Goal: Task Accomplishment & Management: Manage account settings

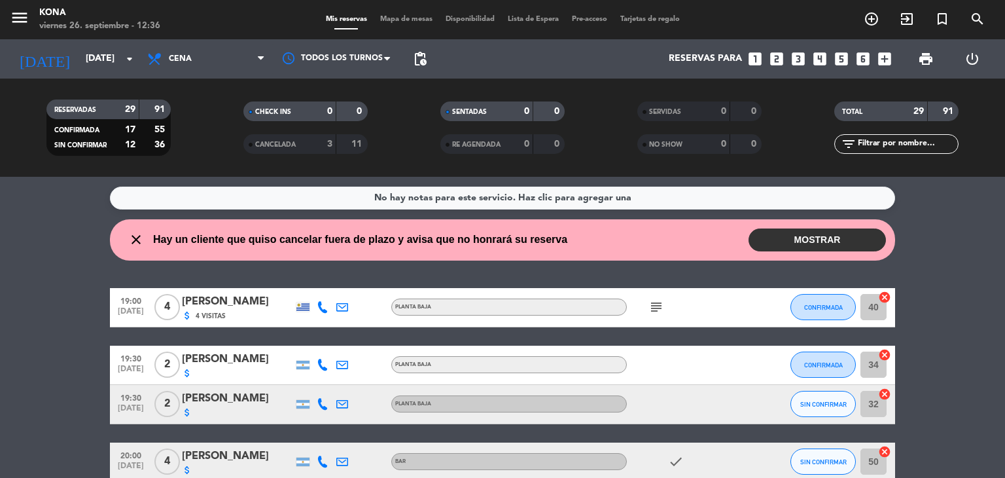
click at [145, 240] on div "close Hay un cliente que quiso cancelar fuera de plazo y avisa que no honrará s…" at bounding box center [343, 239] width 448 height 17
click at [135, 234] on icon "close" at bounding box center [136, 240] width 16 height 16
click at [135, 237] on icon "close" at bounding box center [136, 240] width 16 height 16
click at [136, 243] on icon "close" at bounding box center [136, 240] width 16 height 16
click at [791, 239] on button "MOSTRAR" at bounding box center [817, 239] width 137 height 23
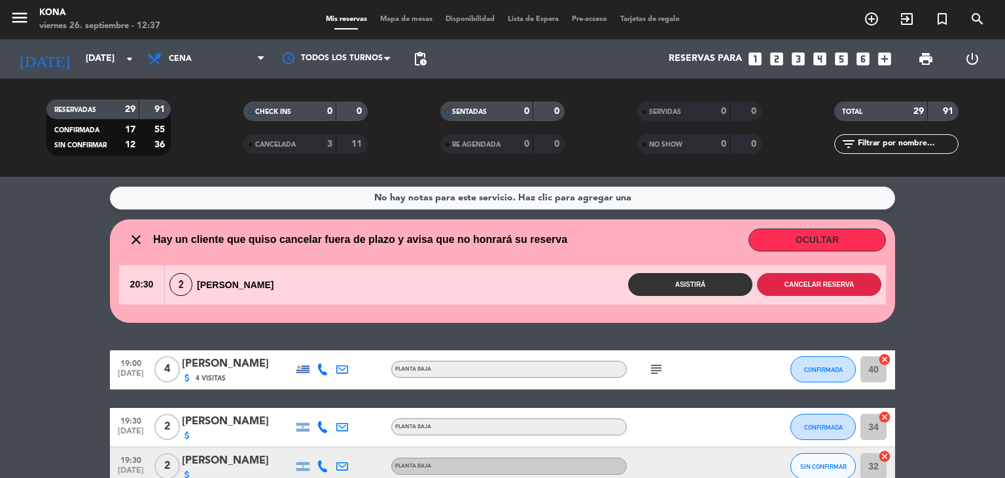
click at [812, 287] on button "Cancelar reserva" at bounding box center [819, 284] width 124 height 23
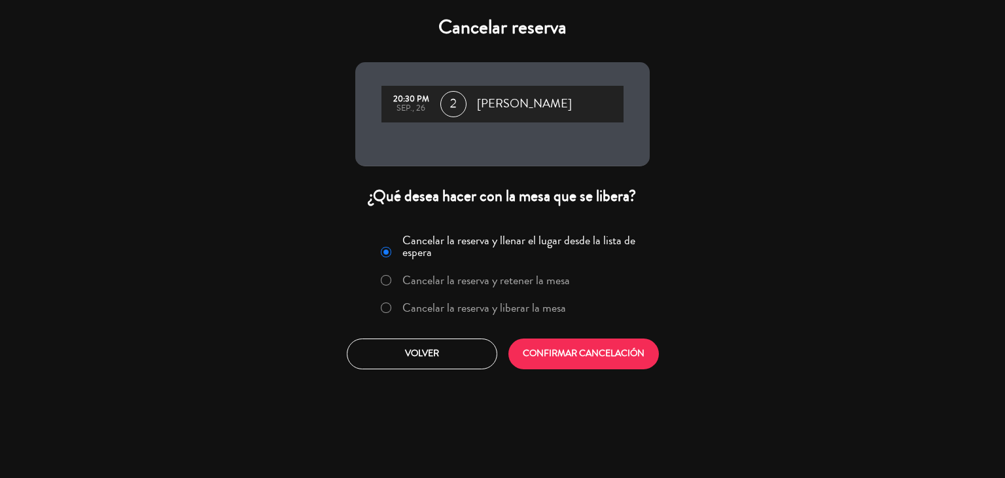
click at [476, 304] on label "Cancelar la reserva y liberar la mesa" at bounding box center [485, 308] width 164 height 12
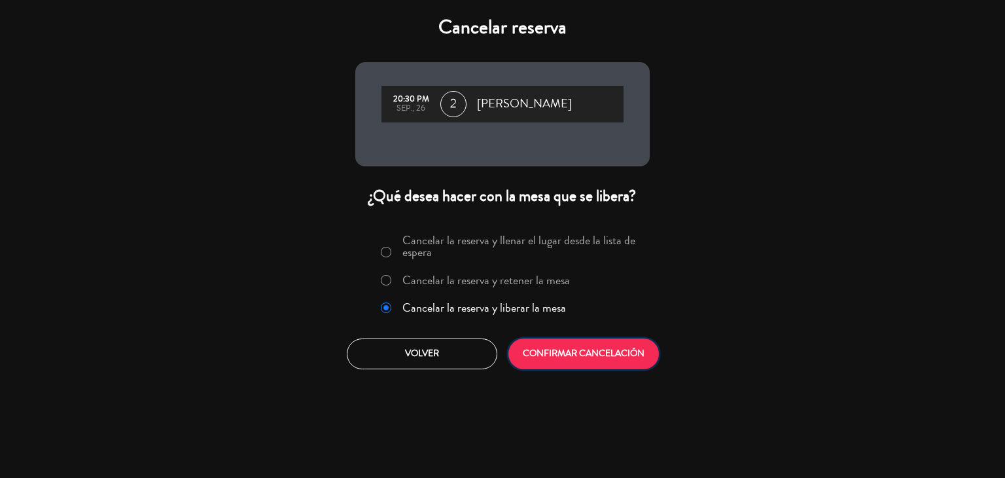
click at [568, 367] on button "CONFIRMAR CANCELACIÓN" at bounding box center [584, 353] width 151 height 31
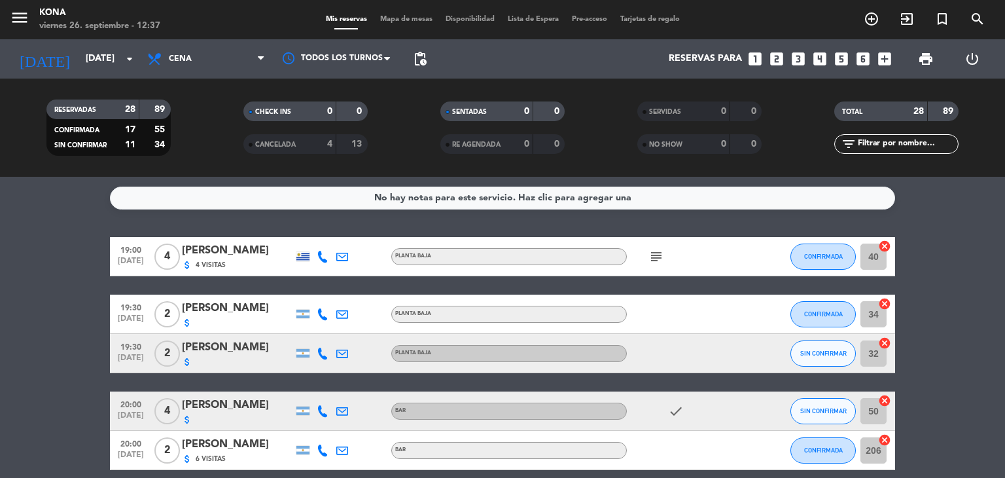
click at [898, 148] on input "text" at bounding box center [907, 144] width 101 height 14
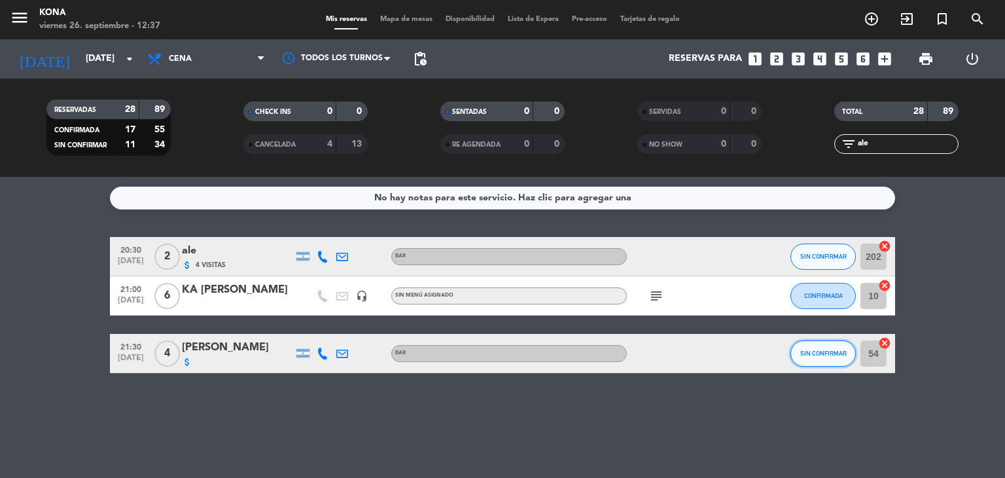
click at [824, 353] on span "SIN CONFIRMAR" at bounding box center [823, 353] width 46 height 7
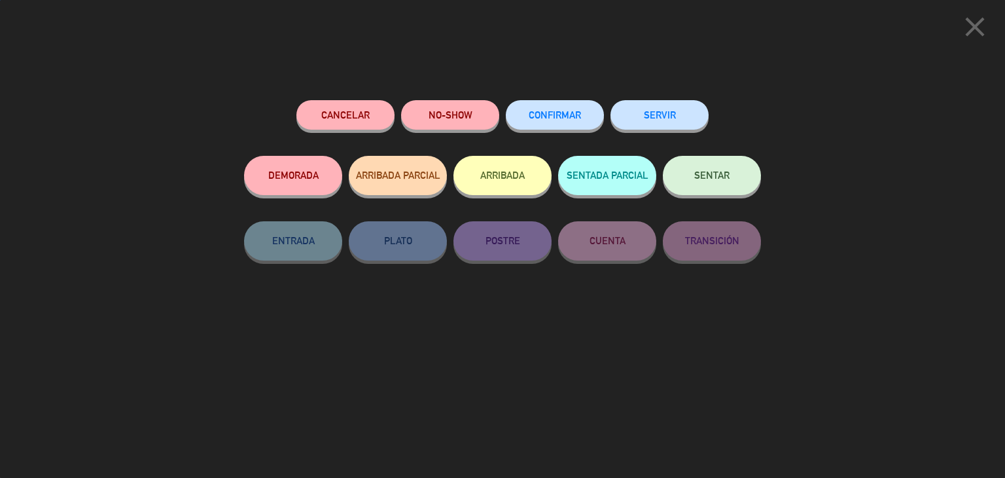
click at [568, 114] on span "CONFIRMAR" at bounding box center [555, 114] width 52 height 11
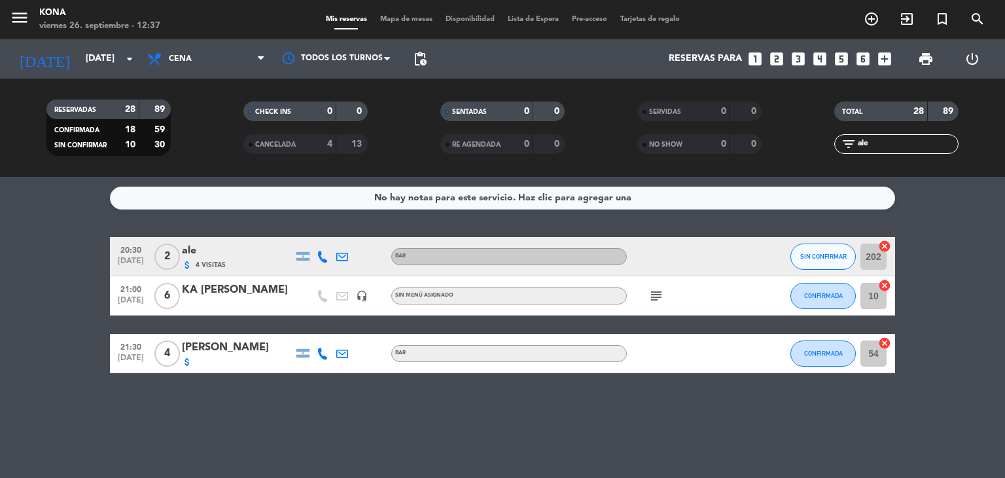
click at [904, 139] on input "ale" at bounding box center [907, 144] width 101 height 14
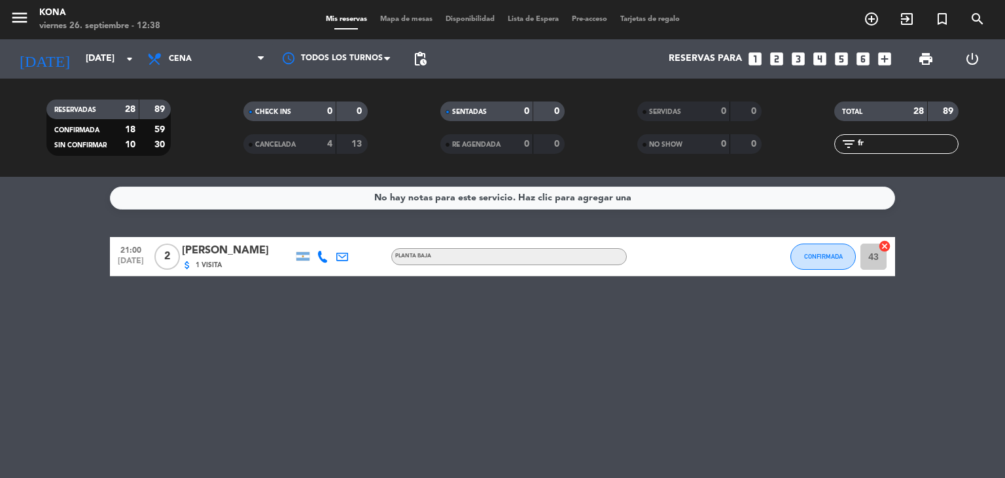
type input "f"
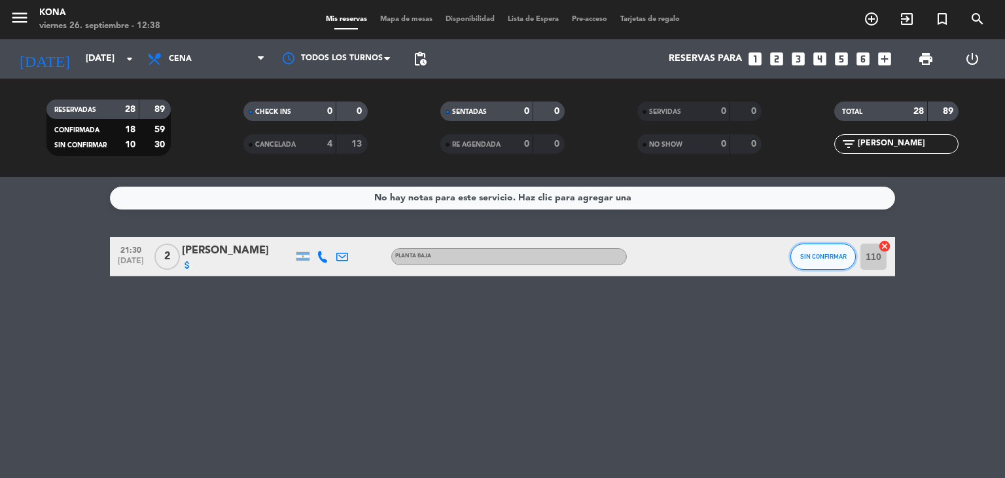
click at [800, 255] on span "SIN CONFIRMAR" at bounding box center [823, 256] width 46 height 7
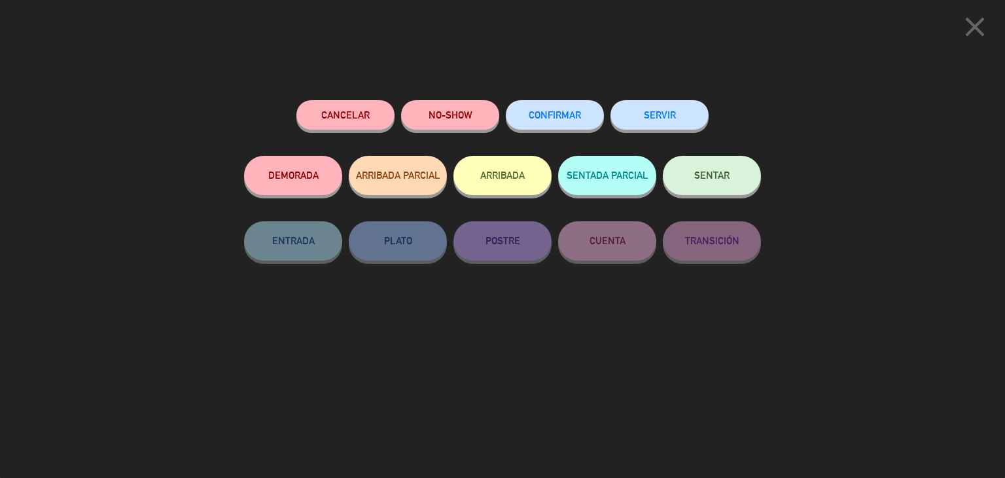
click at [560, 127] on button "CONFIRMAR" at bounding box center [555, 114] width 98 height 29
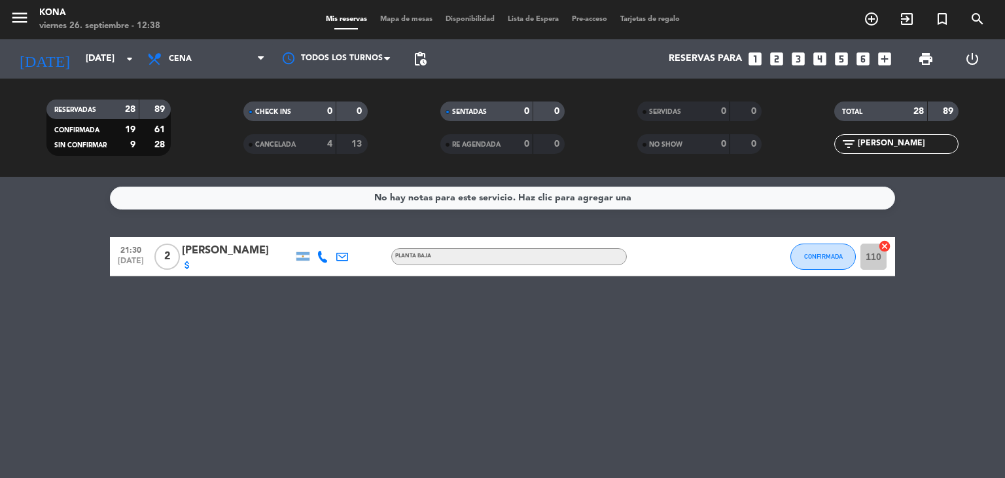
click at [909, 147] on input "[PERSON_NAME]" at bounding box center [907, 144] width 101 height 14
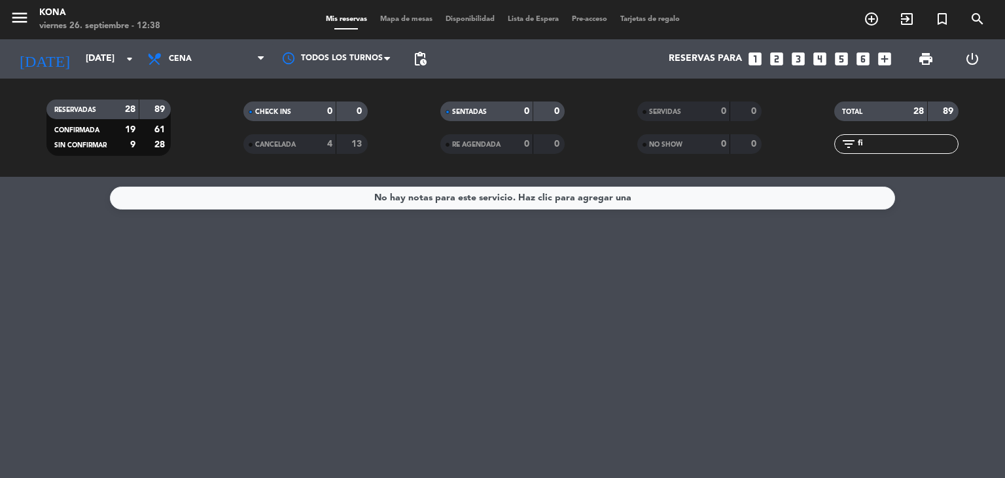
type input "f"
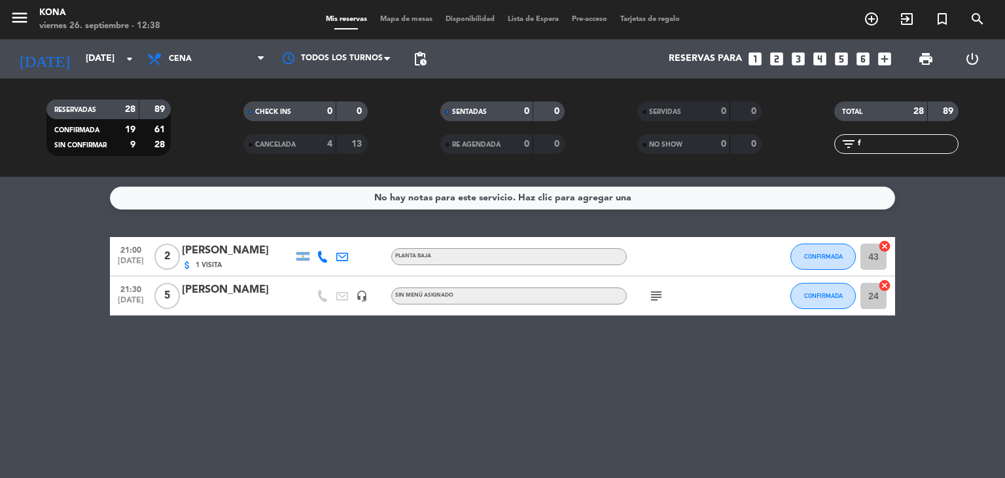
type input "f"
click at [320, 258] on icon at bounding box center [323, 257] width 12 height 12
click at [895, 136] on div "filter_list f" at bounding box center [897, 144] width 124 height 20
click at [918, 153] on div "filter_list f" at bounding box center [897, 144] width 124 height 20
click at [896, 145] on input "f" at bounding box center [907, 144] width 101 height 14
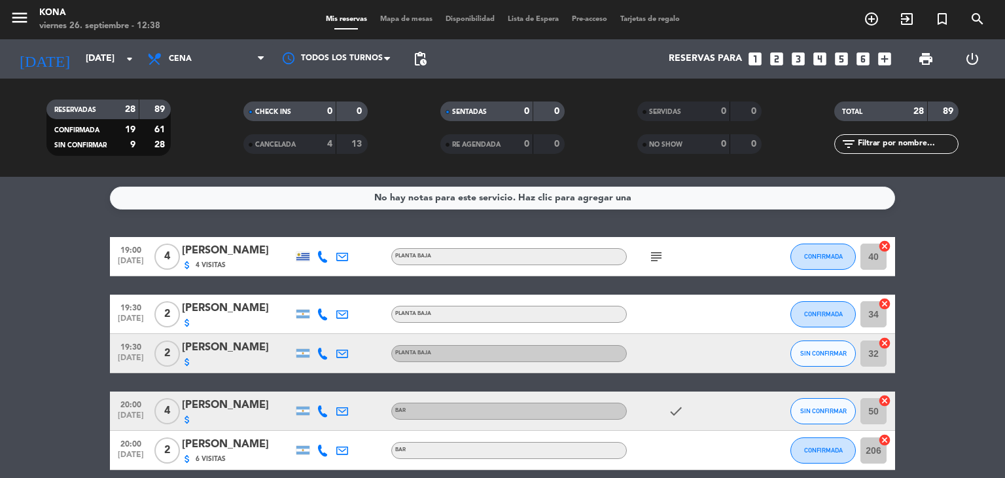
click at [566, 1] on div "menu Kona [DATE] 26. septiembre - 12:38 Mis reservas Mapa de mesas Disponibilid…" at bounding box center [502, 19] width 1005 height 39
click at [330, 259] on div at bounding box center [323, 256] width 20 height 39
click at [321, 255] on icon at bounding box center [323, 257] width 12 height 12
click at [319, 316] on icon at bounding box center [323, 314] width 12 height 12
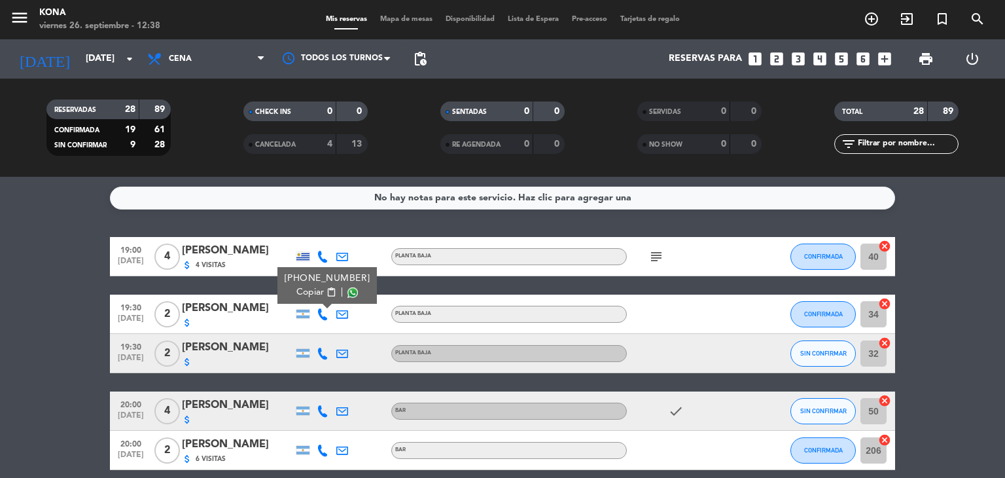
click at [321, 350] on icon at bounding box center [323, 354] width 12 height 12
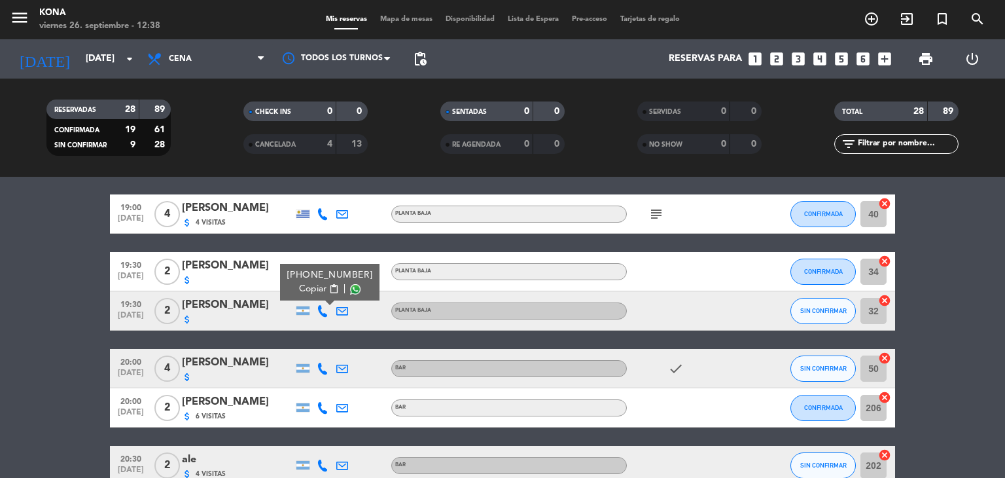
scroll to position [65, 0]
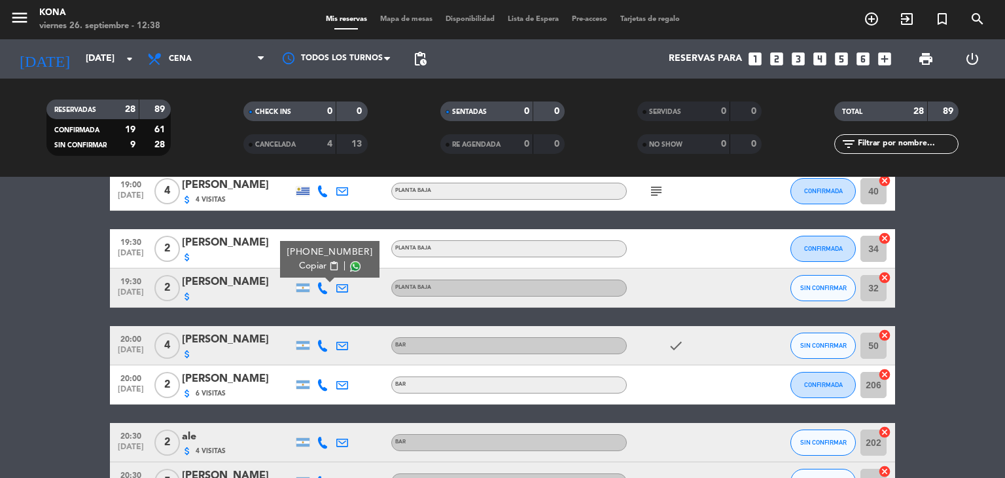
click at [321, 350] on icon at bounding box center [323, 346] width 12 height 12
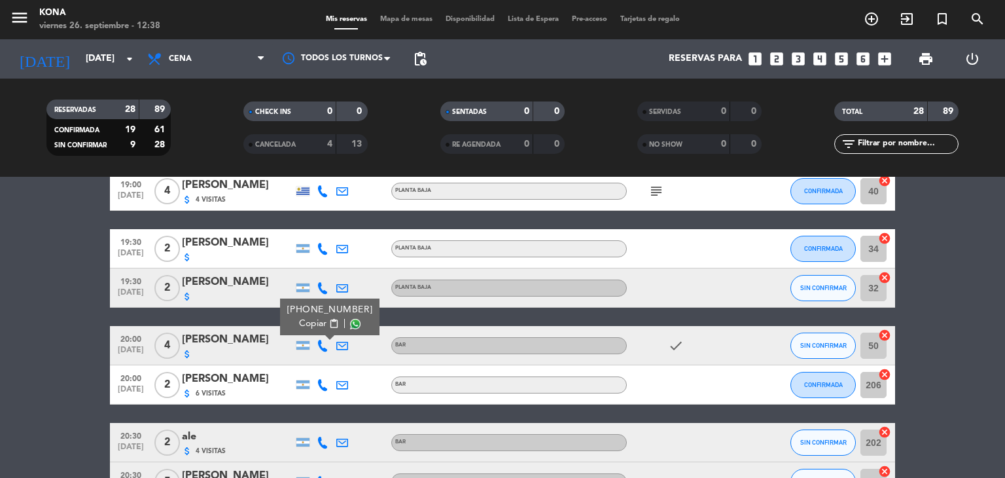
click at [322, 379] on icon at bounding box center [323, 385] width 12 height 12
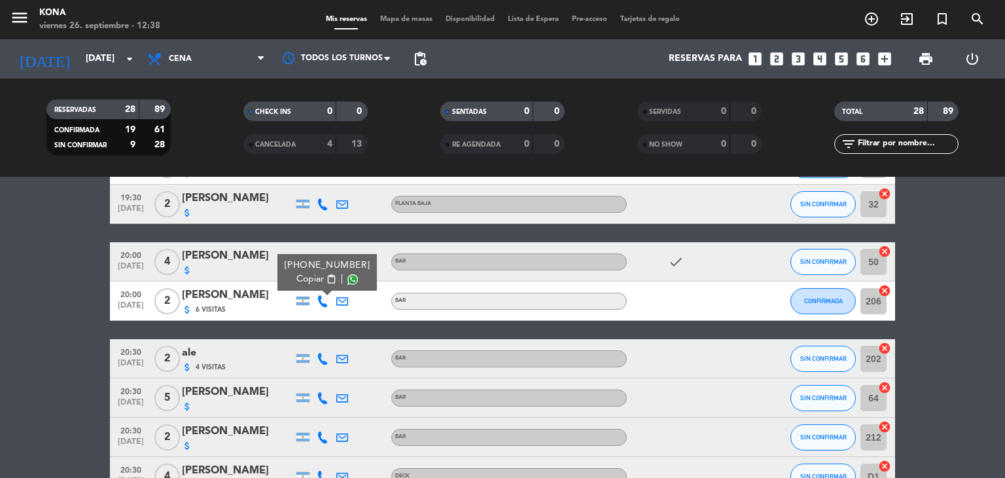
scroll to position [262, 0]
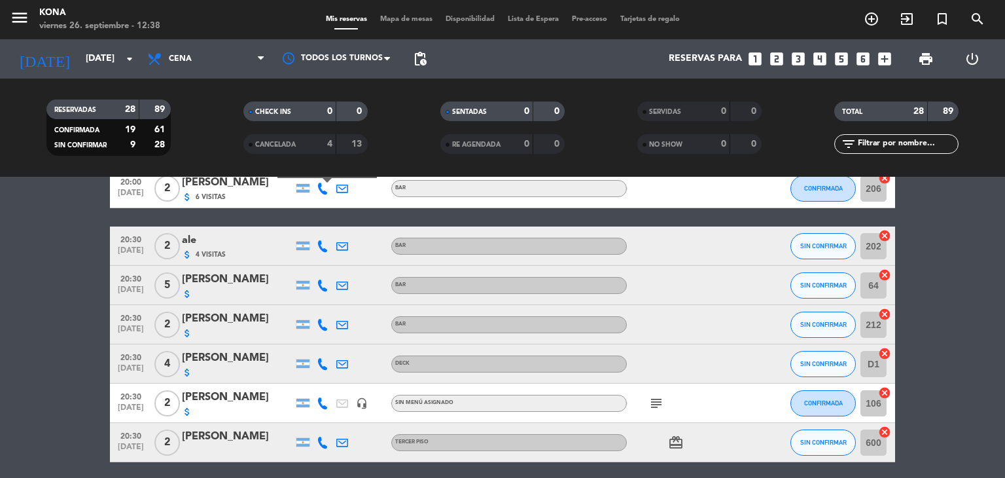
click at [319, 247] on icon at bounding box center [323, 246] width 12 height 12
click at [331, 280] on div at bounding box center [323, 285] width 20 height 39
click at [321, 283] on icon at bounding box center [323, 285] width 12 height 12
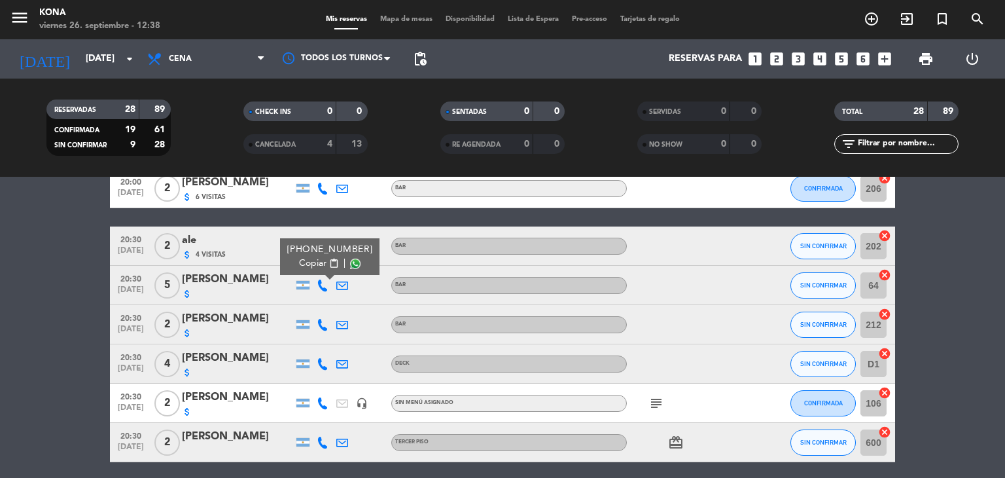
click at [322, 326] on icon at bounding box center [323, 325] width 12 height 12
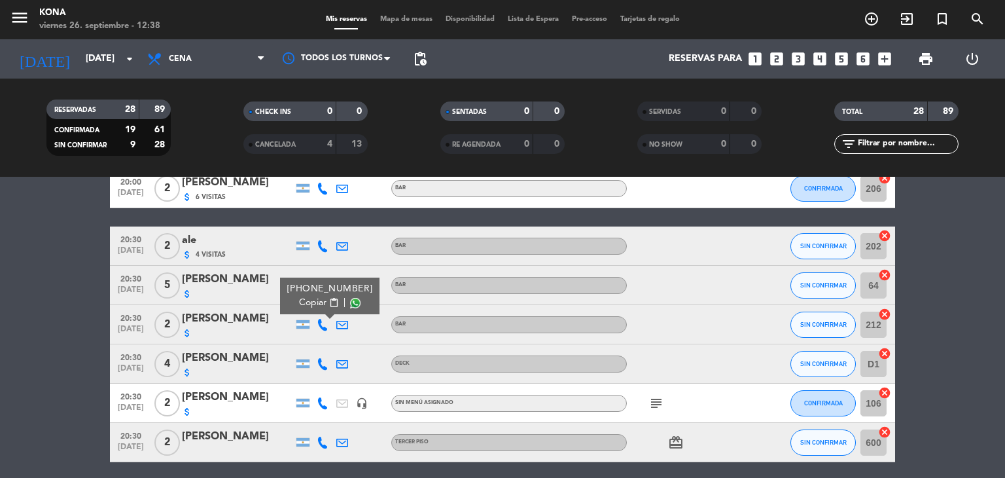
click at [324, 359] on icon at bounding box center [323, 364] width 12 height 12
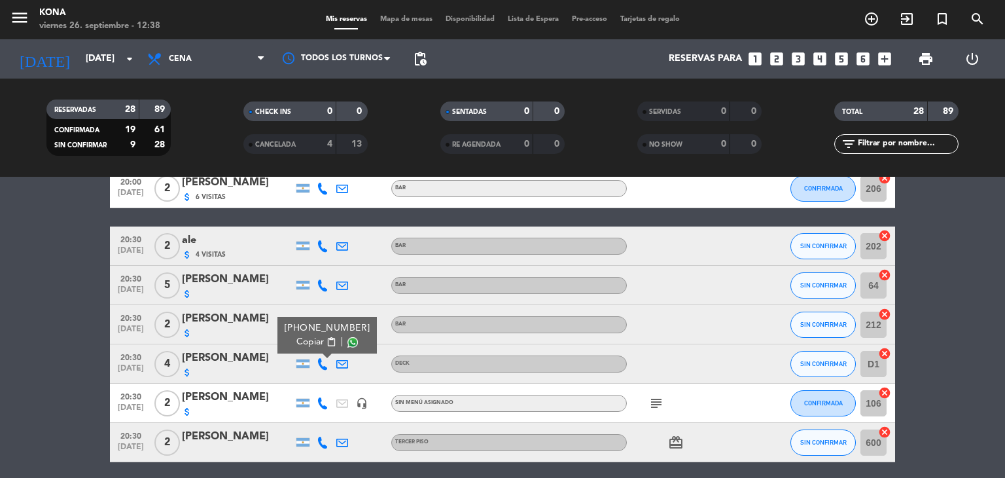
click at [324, 397] on icon at bounding box center [323, 403] width 12 height 12
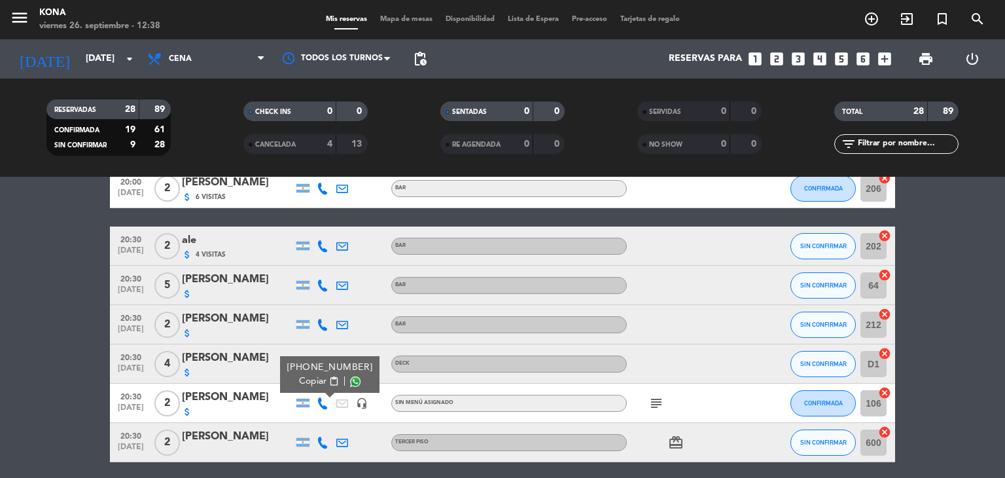
click at [322, 434] on div at bounding box center [323, 442] width 20 height 39
click at [327, 446] on icon at bounding box center [323, 443] width 12 height 12
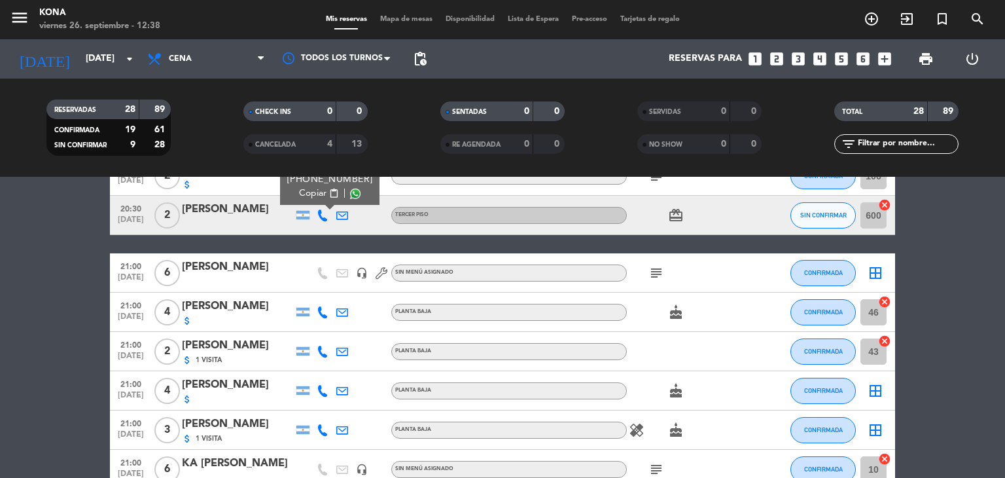
scroll to position [524, 0]
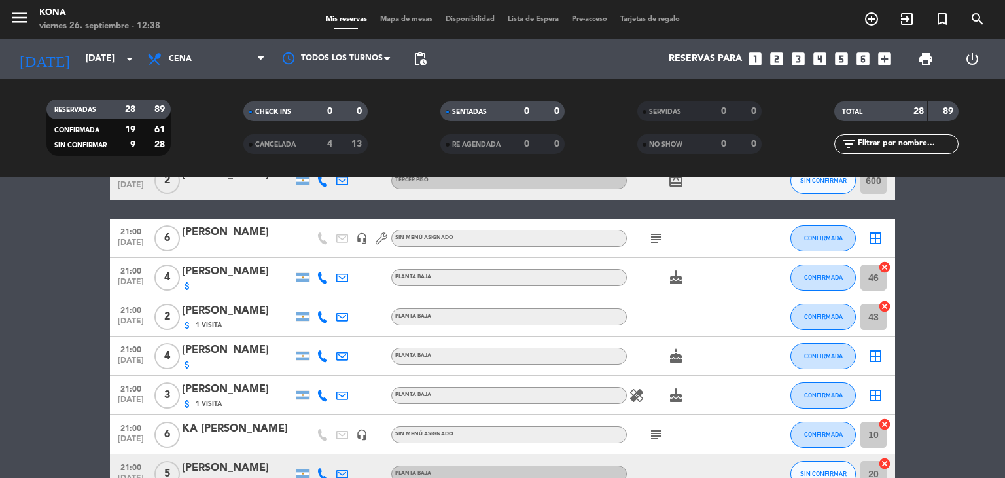
click at [326, 278] on icon at bounding box center [323, 278] width 12 height 12
click at [321, 324] on div at bounding box center [323, 316] width 20 height 39
click at [322, 316] on icon at bounding box center [323, 317] width 12 height 12
click at [325, 350] on icon at bounding box center [323, 356] width 12 height 12
click at [323, 399] on icon at bounding box center [323, 395] width 12 height 12
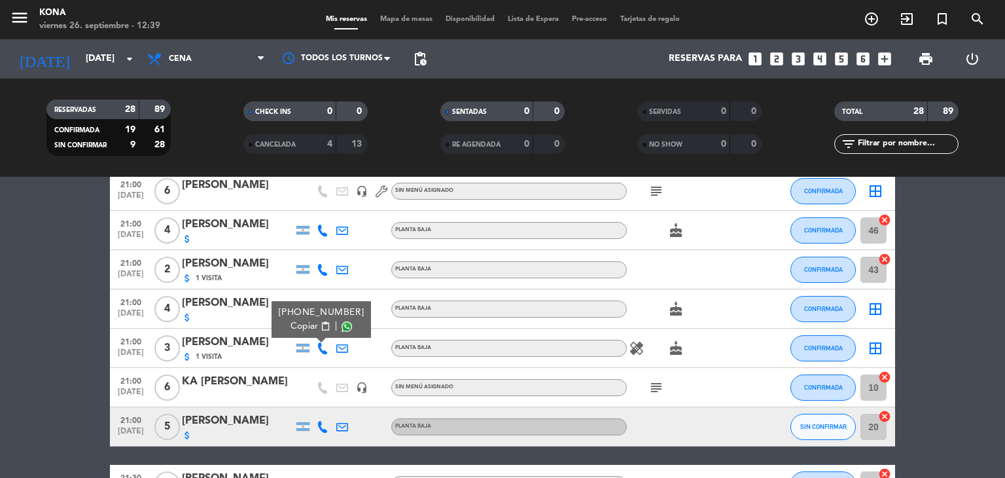
scroll to position [655, 0]
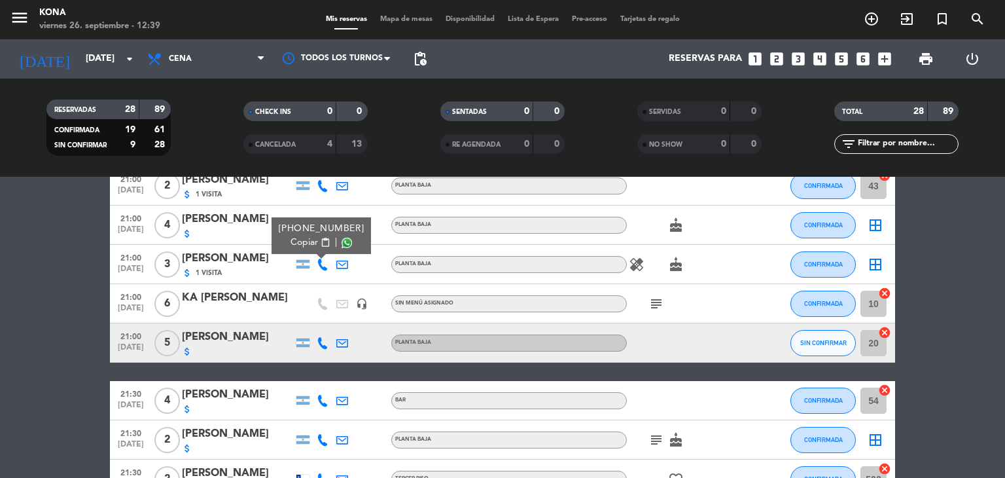
click at [326, 344] on icon at bounding box center [323, 343] width 12 height 12
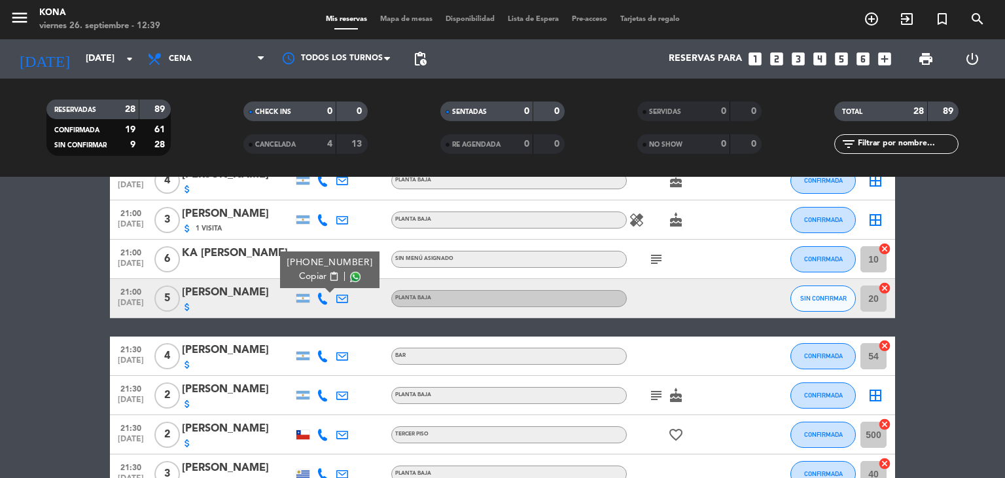
scroll to position [720, 0]
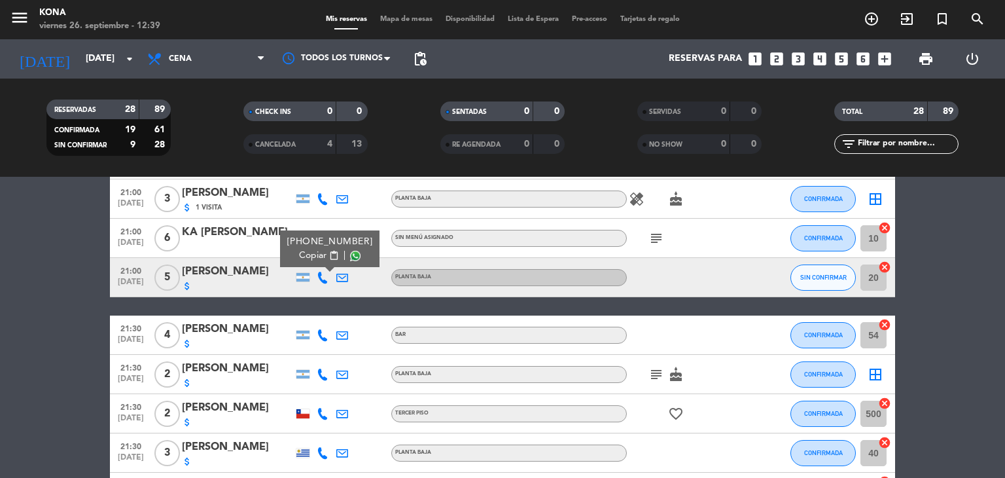
click at [325, 344] on div at bounding box center [323, 334] width 20 height 39
click at [325, 337] on icon at bounding box center [323, 335] width 12 height 12
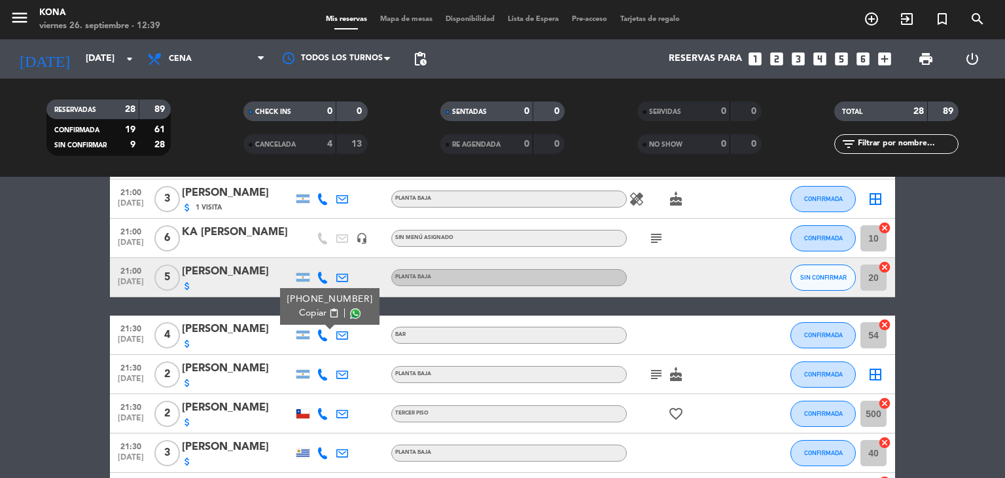
click at [319, 380] on div at bounding box center [323, 374] width 20 height 39
click at [323, 375] on icon at bounding box center [323, 374] width 12 height 12
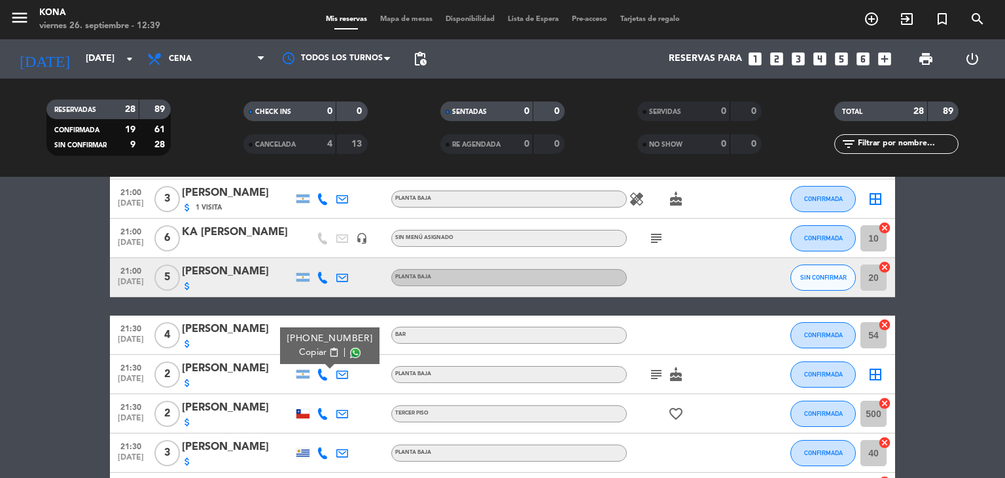
click at [322, 414] on icon at bounding box center [323, 414] width 12 height 12
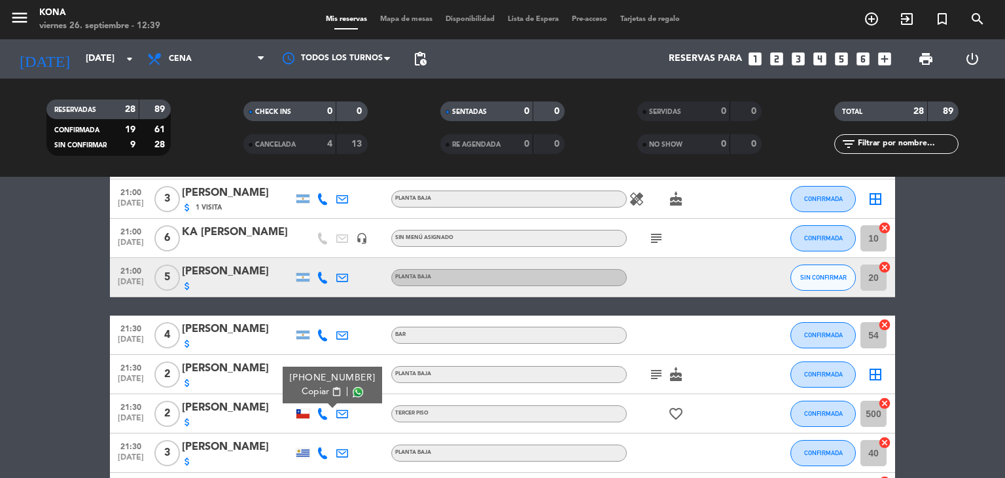
click at [325, 446] on div at bounding box center [323, 452] width 20 height 39
click at [321, 456] on icon at bounding box center [323, 453] width 12 height 12
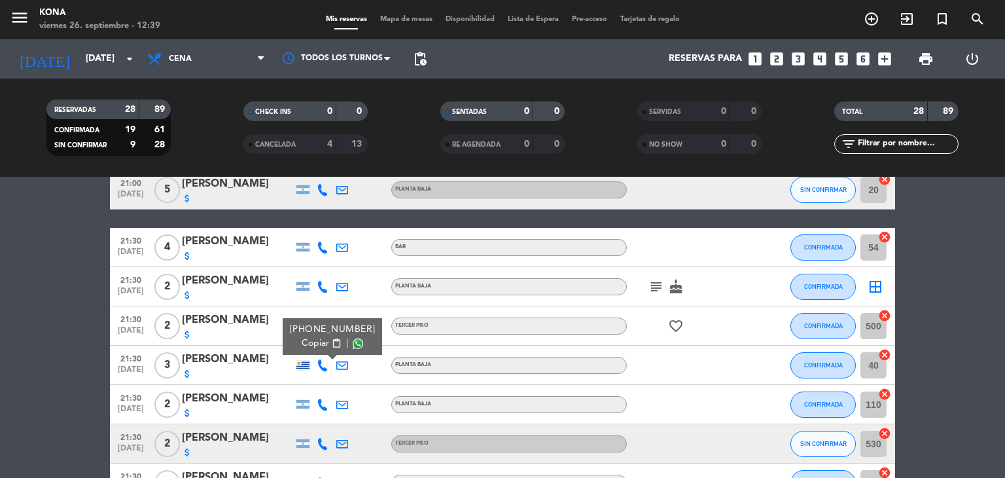
scroll to position [851, 0]
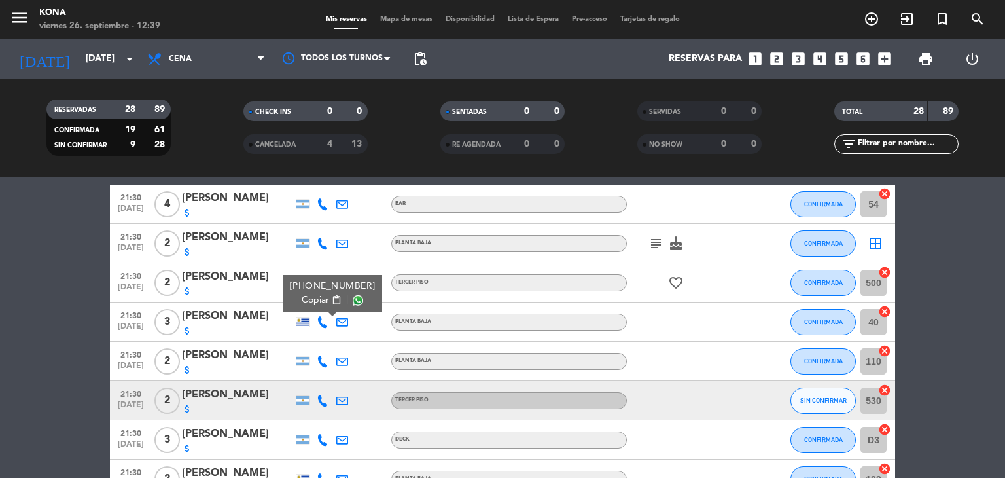
click at [324, 359] on icon at bounding box center [323, 361] width 12 height 12
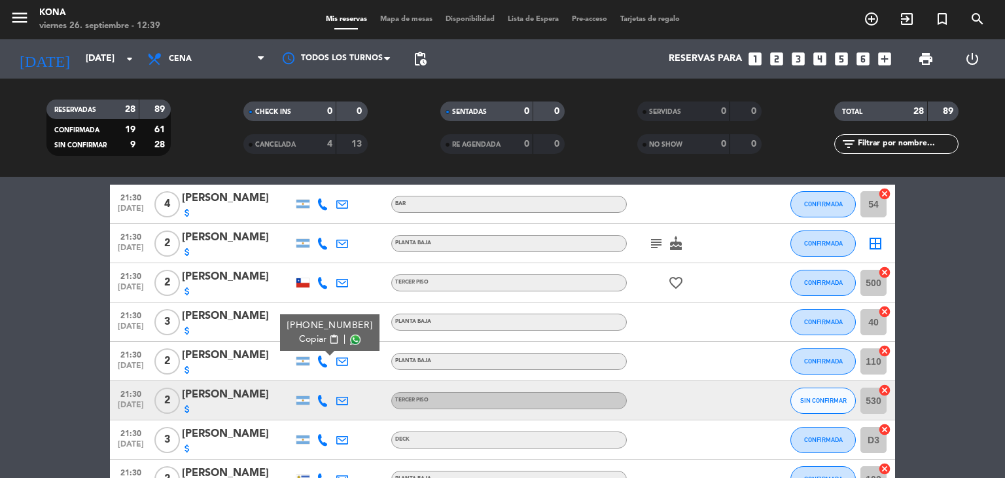
click at [319, 399] on icon at bounding box center [323, 401] width 12 height 12
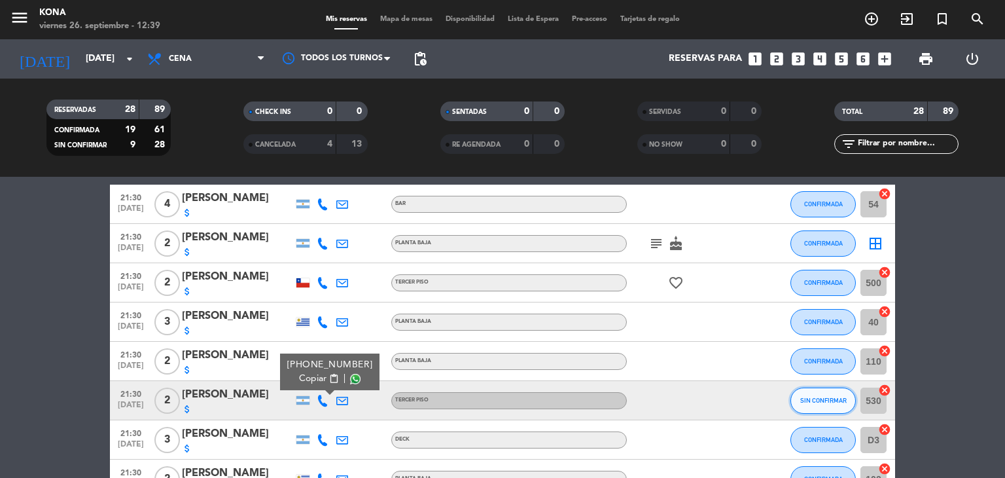
click at [809, 389] on button "SIN CONFIRMAR" at bounding box center [823, 400] width 65 height 26
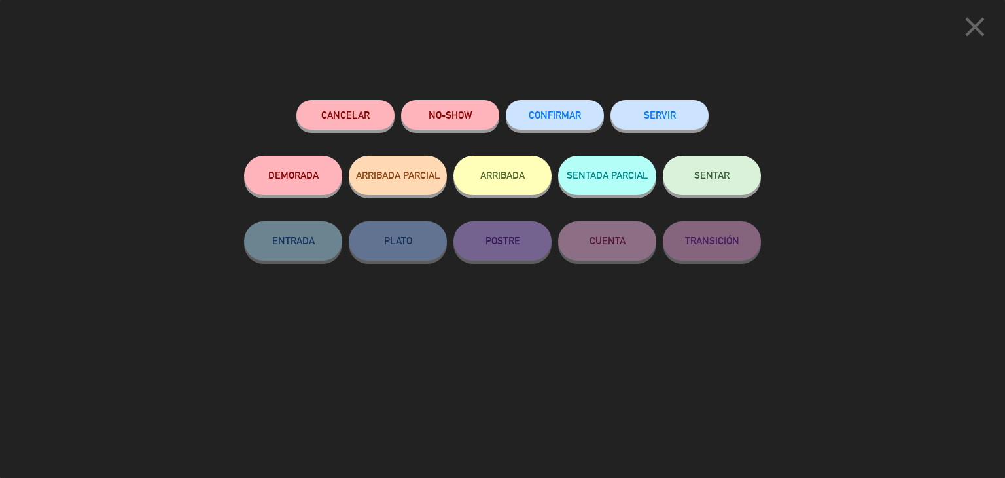
drag, startPoint x: 558, startPoint y: 95, endPoint x: 558, endPoint y: 107, distance: 12.4
click at [558, 96] on div "Cancelar NO-SHOW CONFIRMAR SERVIR DEMORADA ARRIBADA PARCIAL ARRIBADA SENTADA PA…" at bounding box center [502, 284] width 535 height 387
click at [559, 118] on span "CONFIRMAR" at bounding box center [555, 114] width 52 height 11
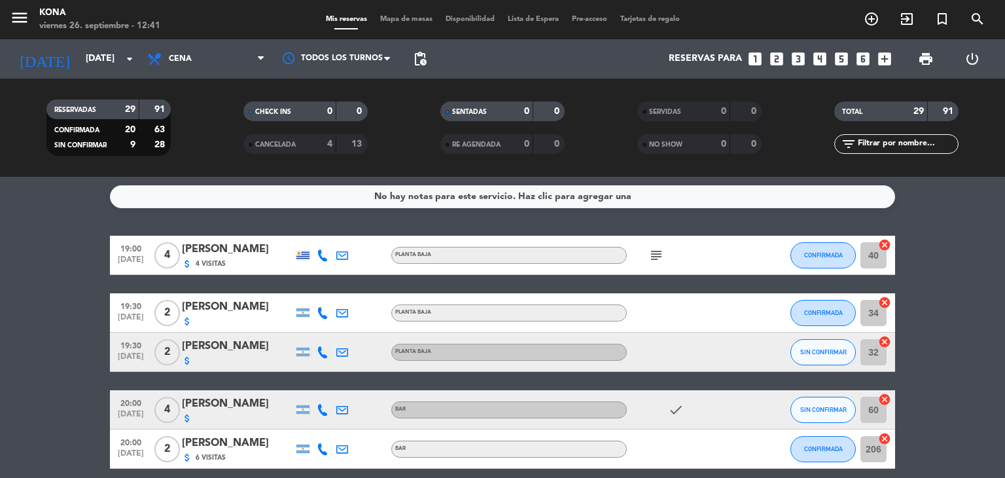
scroll to position [0, 0]
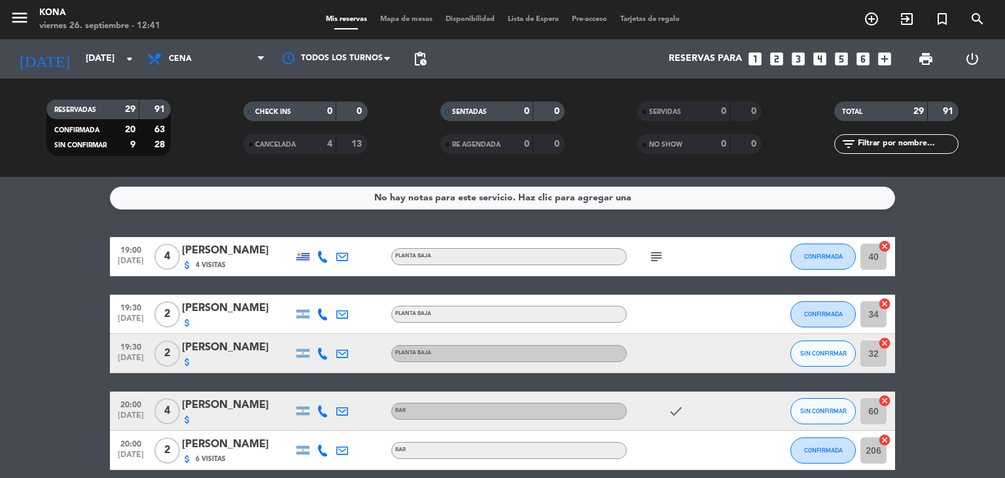
click at [939, 143] on input "text" at bounding box center [907, 144] width 101 height 14
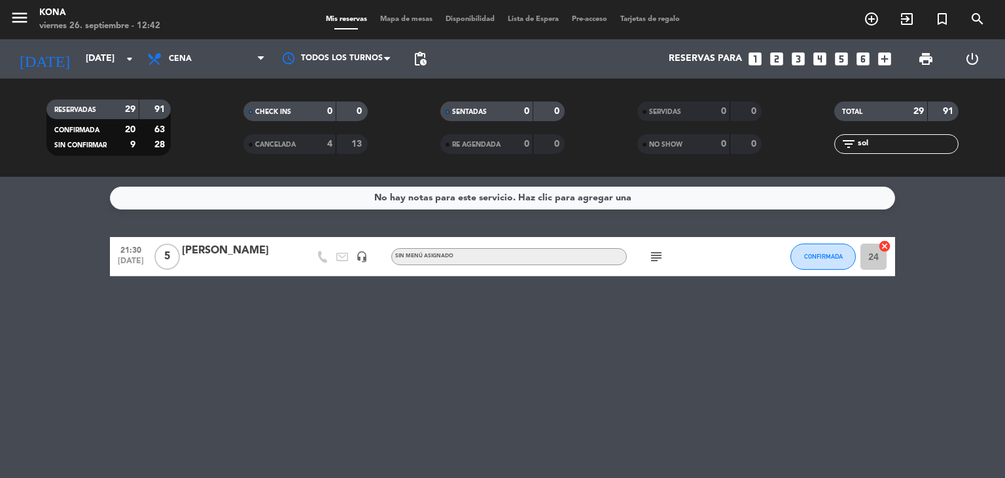
type input "sol"
click at [251, 226] on div "No hay notas para este servicio. Haz clic para agregar una 21:30 [DATE] 5 [PERS…" at bounding box center [502, 327] width 1005 height 301
click at [262, 254] on div "[PERSON_NAME]" at bounding box center [237, 250] width 111 height 17
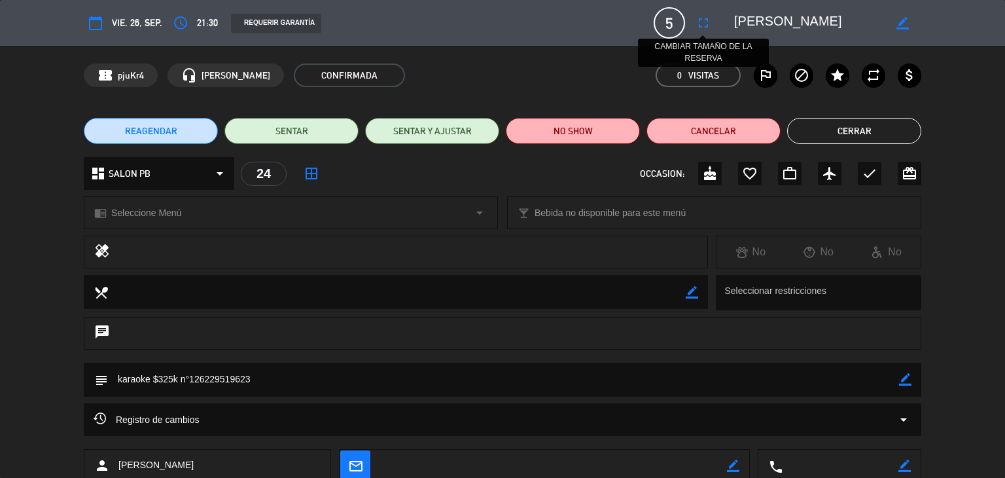
click at [702, 18] on icon "fullscreen" at bounding box center [704, 23] width 16 height 16
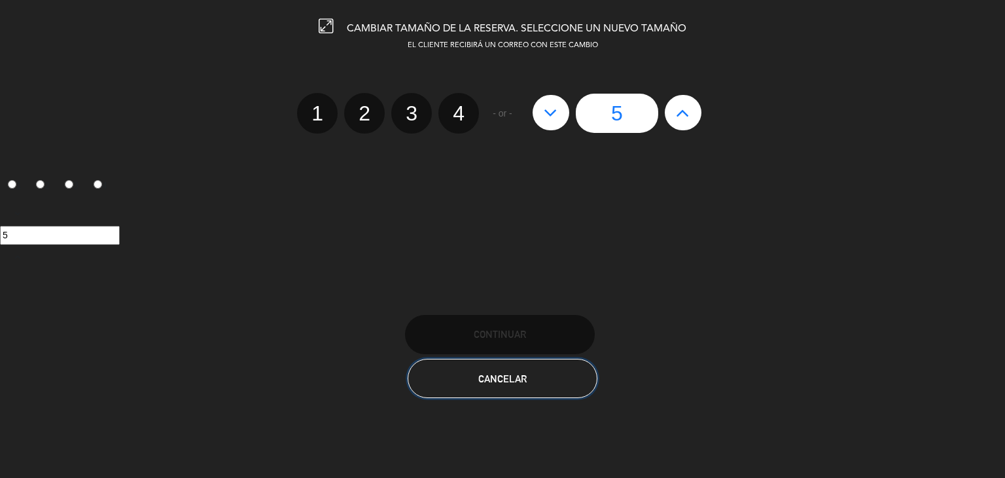
click at [533, 386] on button "Cancelar" at bounding box center [503, 378] width 190 height 39
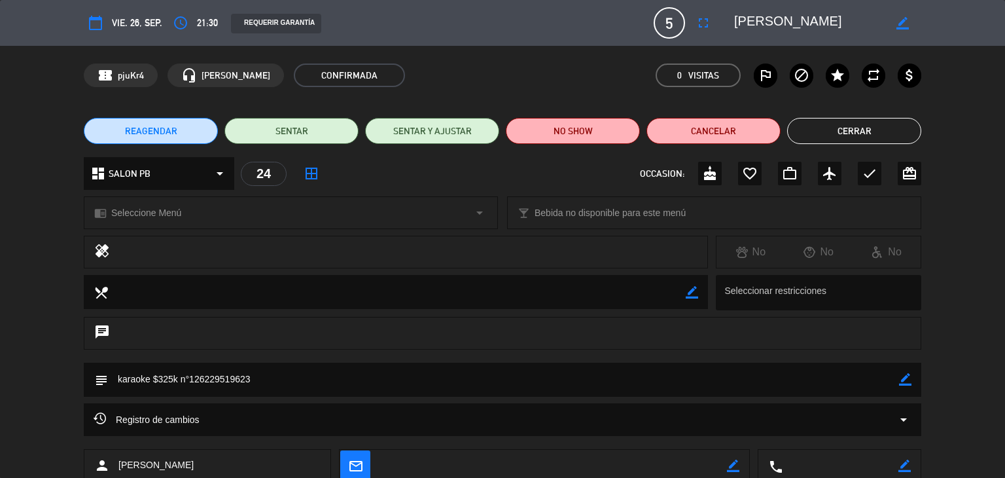
click at [903, 20] on icon "border_color" at bounding box center [903, 23] width 12 height 12
click at [737, 14] on textarea at bounding box center [809, 23] width 150 height 24
type textarea "ka [PERSON_NAME]"
click at [903, 18] on icon at bounding box center [903, 23] width 12 height 12
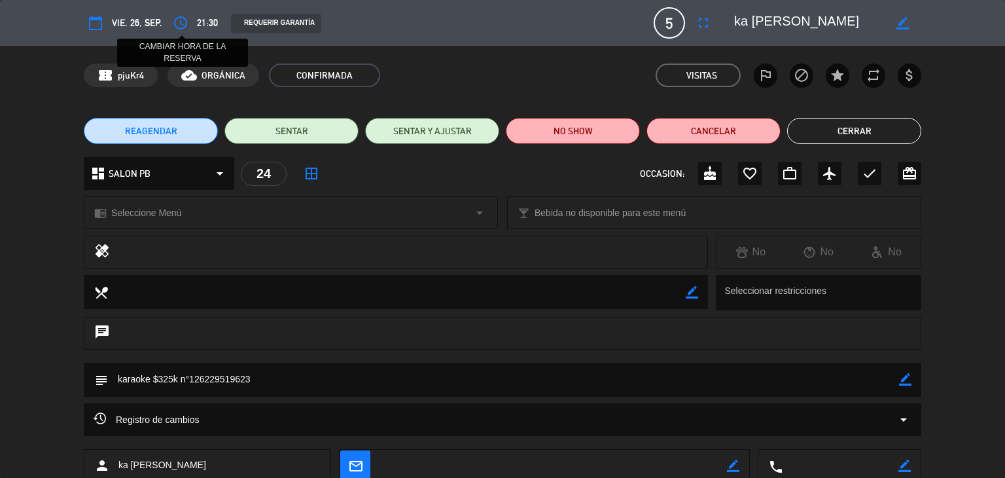
click at [183, 22] on icon "access_time" at bounding box center [181, 23] width 16 height 16
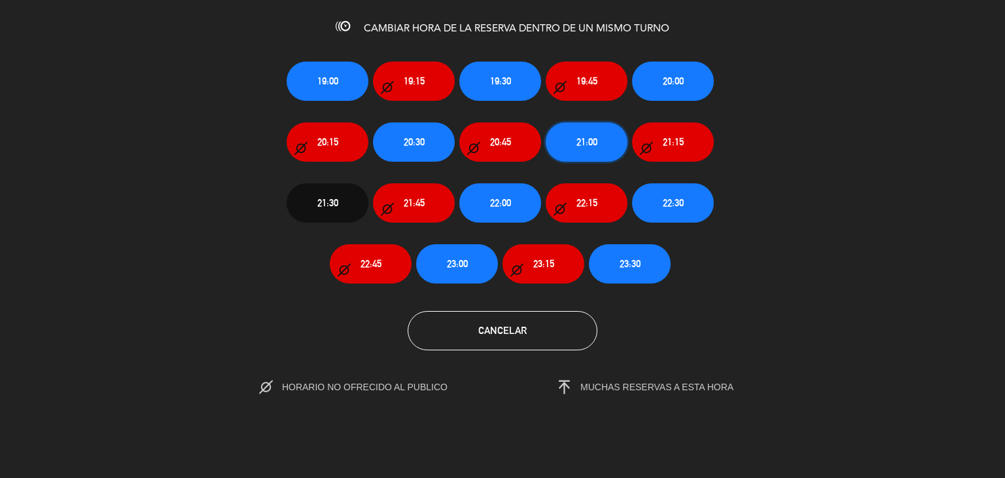
click at [568, 151] on button "21:00" at bounding box center [587, 141] width 82 height 39
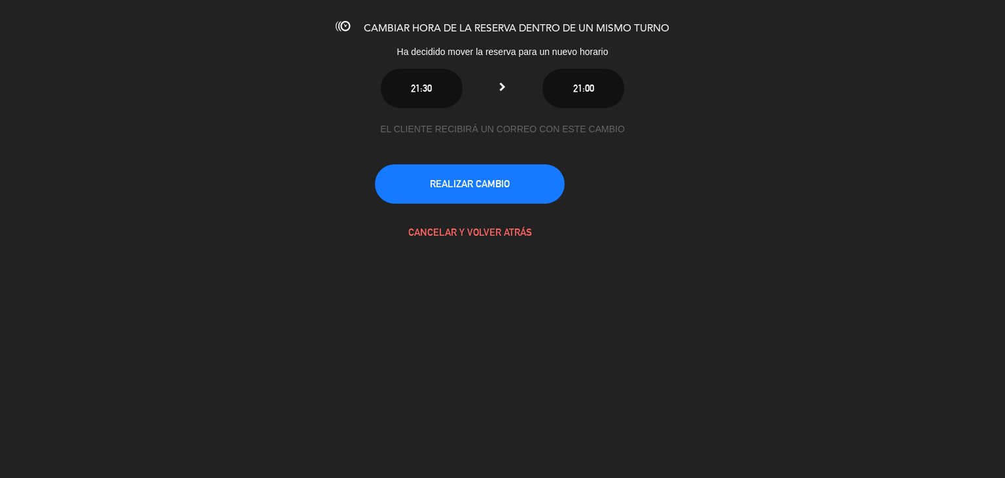
click at [473, 160] on div "EL CLIENTE RECIBIRÁ UN CORREO CON ESTE CAMBIO REALIZAR CAMBIO CANCELAR Y VOLVER…" at bounding box center [502, 187] width 255 height 130
click at [492, 176] on button "REALIZAR CAMBIO" at bounding box center [470, 183] width 190 height 39
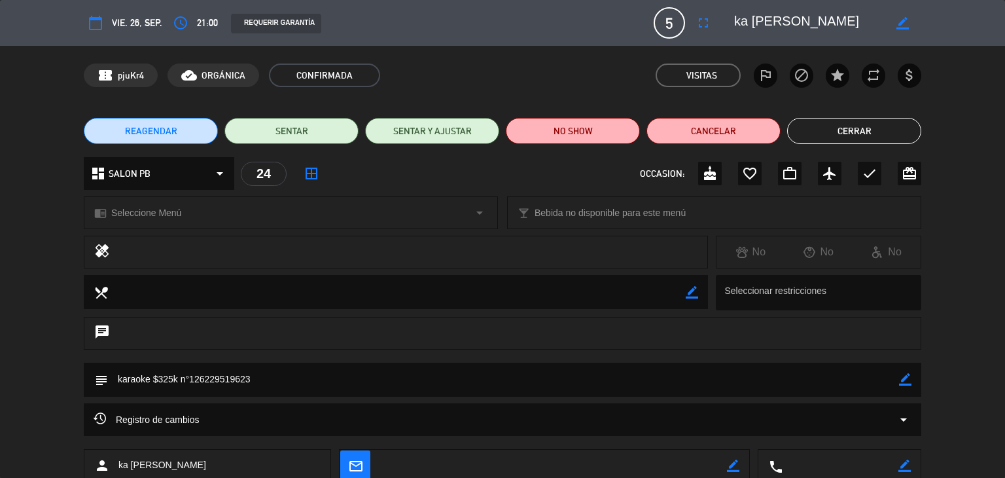
click at [890, 113] on div "REAGENDAR SENTAR SENTAR Y AJUSTAR NO SHOW Cancelar Cerrar" at bounding box center [502, 131] width 1005 height 52
click at [916, 134] on button "Cerrar" at bounding box center [854, 131] width 134 height 26
